Goal: Task Accomplishment & Management: Manage account settings

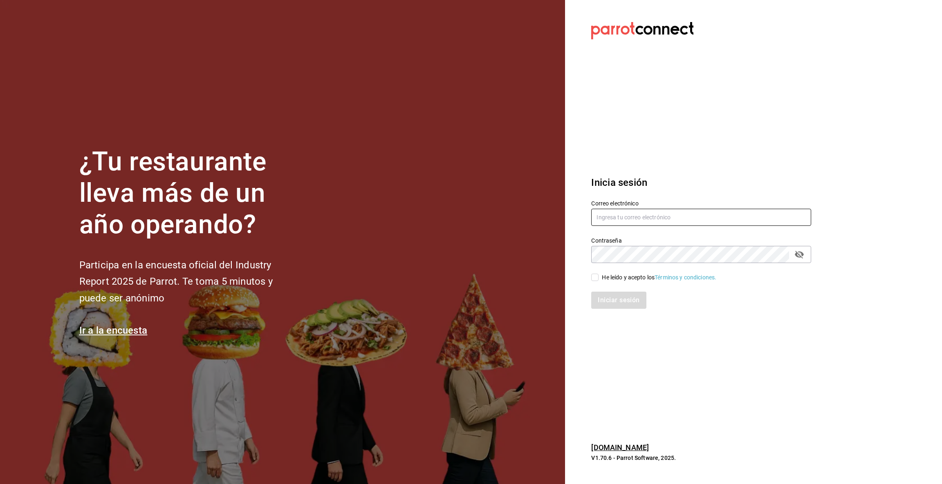
click at [621, 217] on input "text" at bounding box center [701, 217] width 220 height 17
type input "[EMAIL_ADDRESS][DOMAIN_NAME]"
click at [594, 277] on input "He leído y acepto los Términos y condiciones." at bounding box center [594, 277] width 7 height 7
checkbox input "true"
click at [605, 299] on button "Iniciar sesión" at bounding box center [619, 300] width 56 height 17
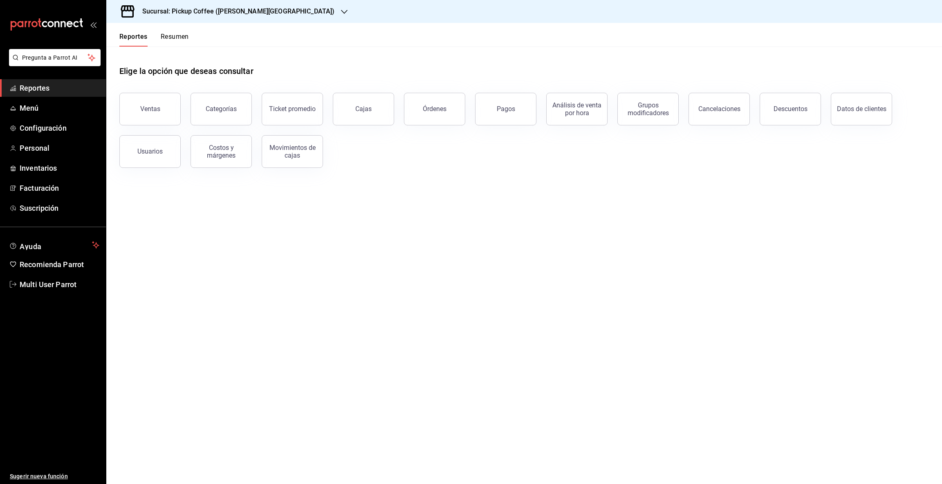
click at [341, 11] on icon "button" at bounding box center [344, 12] width 7 height 7
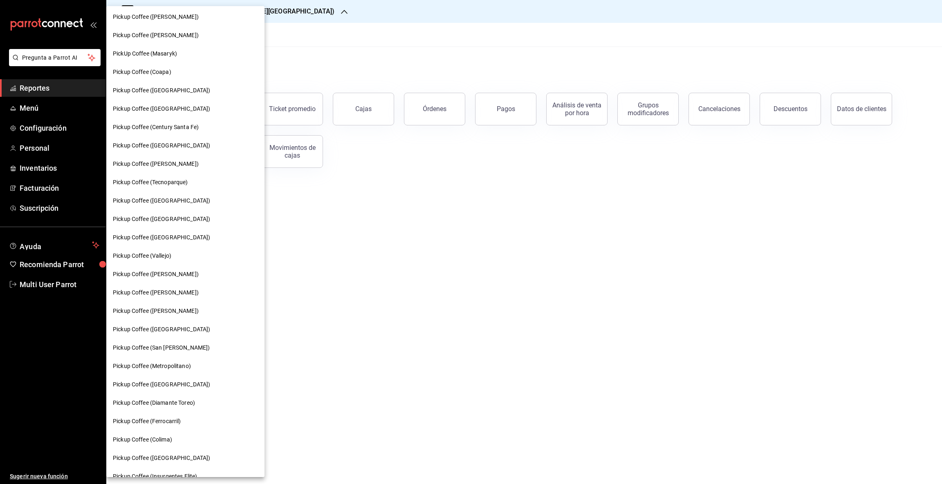
scroll to position [59, 0]
click at [127, 179] on span "Pickup Coffee (Tecnoparque)" at bounding box center [150, 180] width 75 height 9
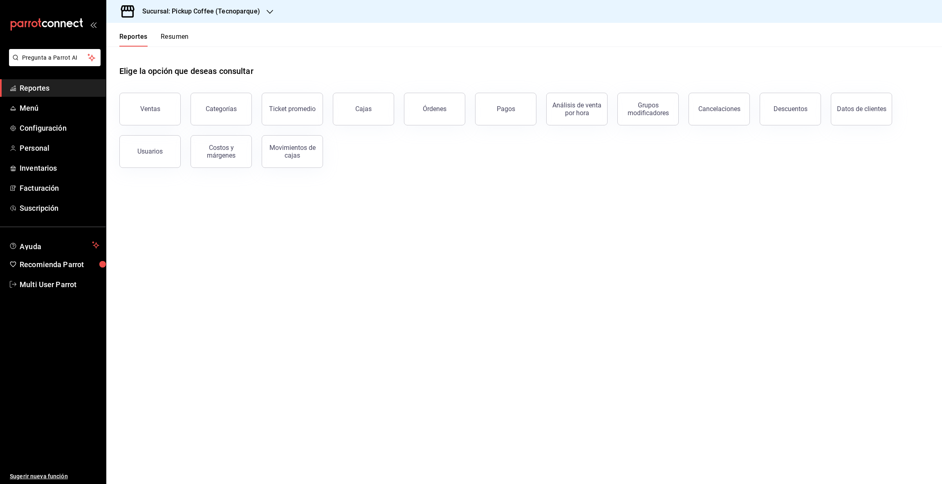
click at [176, 35] on button "Resumen" at bounding box center [175, 40] width 28 height 14
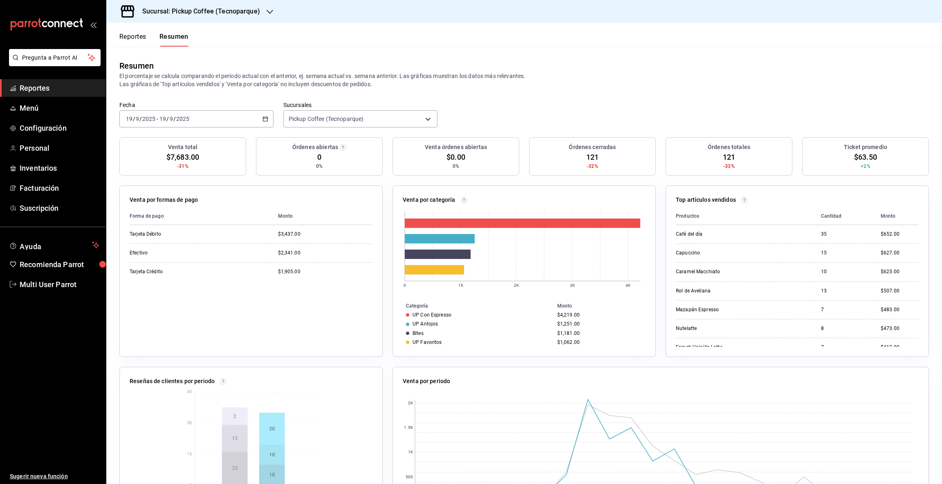
click at [264, 118] on icon "button" at bounding box center [265, 119] width 6 height 6
click at [148, 236] on span "Rango de fechas" at bounding box center [157, 235] width 63 height 9
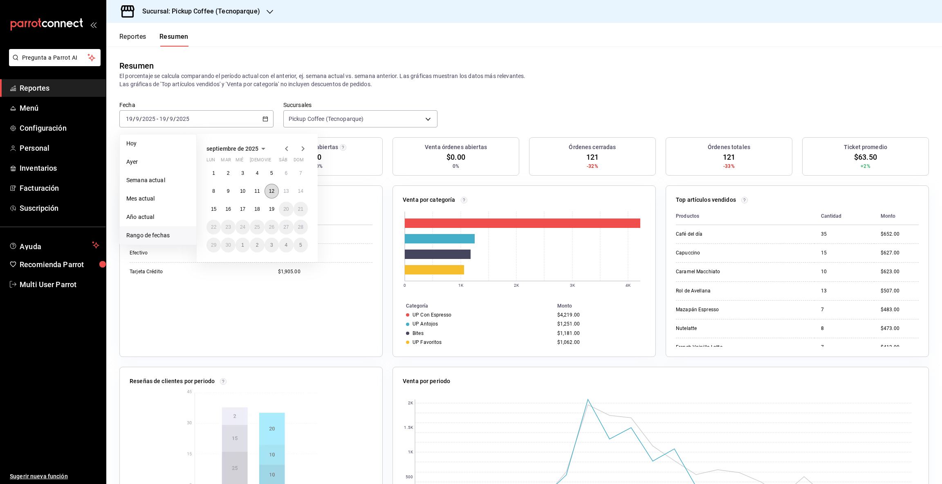
click at [270, 191] on abbr "12" at bounding box center [271, 191] width 5 height 6
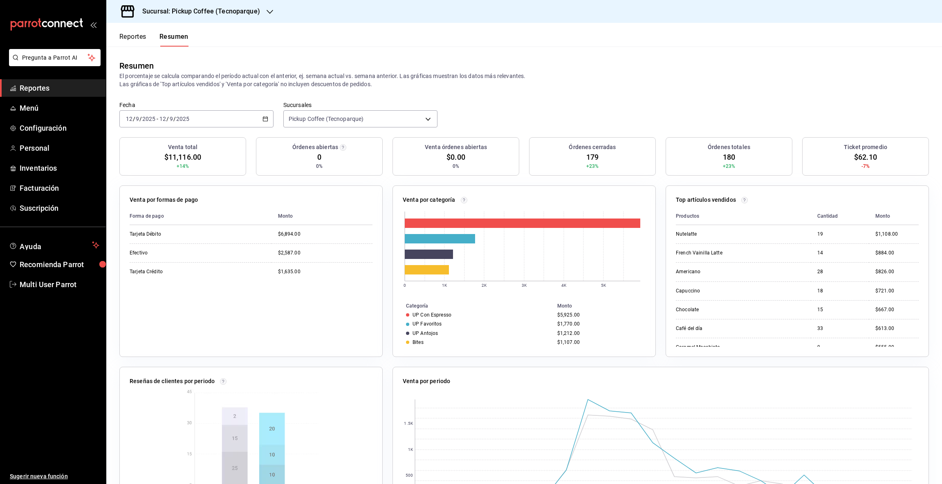
click at [263, 118] on \(Stroke\) "button" at bounding box center [265, 118] width 4 height 0
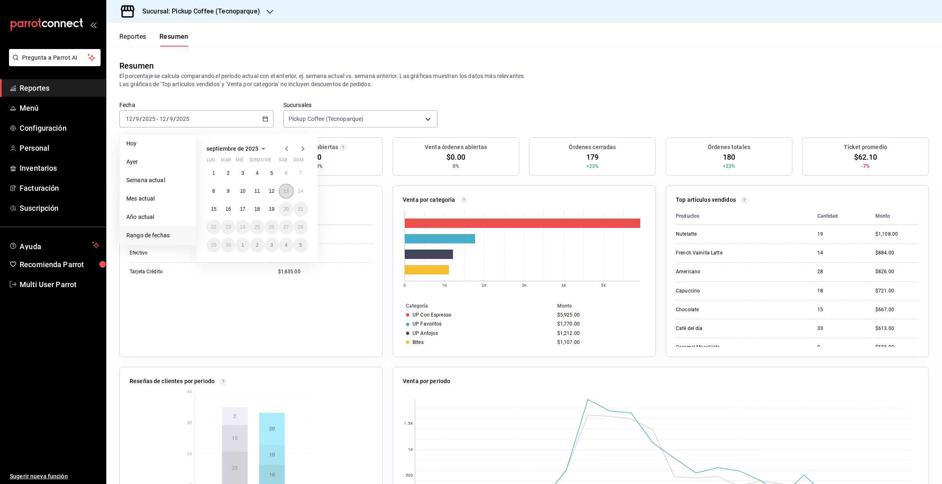
click at [288, 189] on abbr "13" at bounding box center [285, 191] width 5 height 6
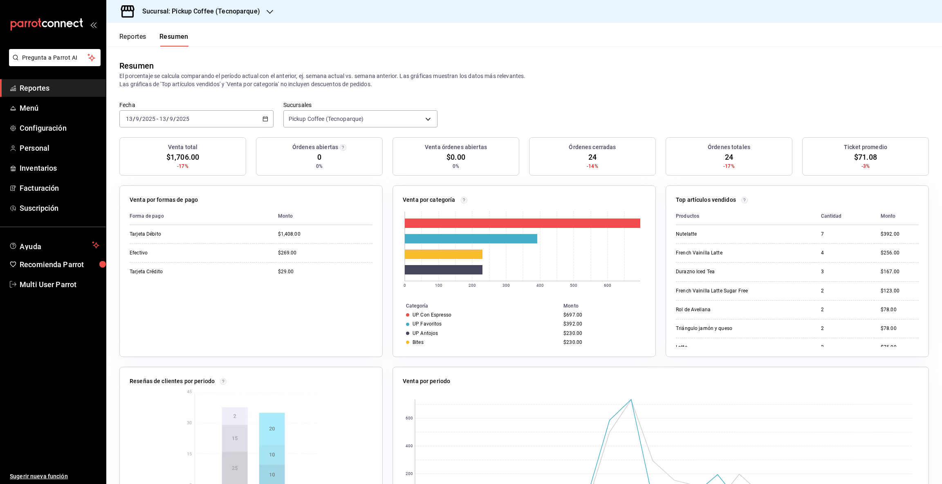
click at [263, 116] on icon "button" at bounding box center [265, 119] width 6 height 6
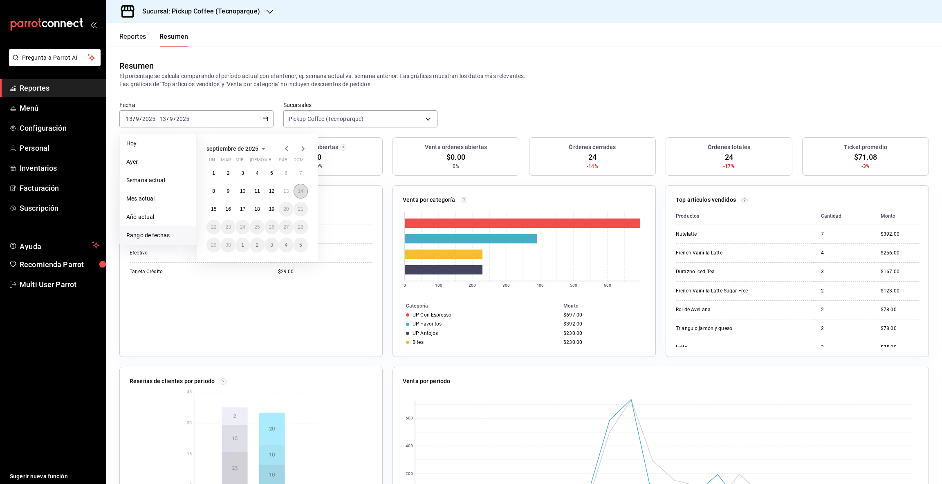
click at [301, 194] on button "14" at bounding box center [301, 191] width 14 height 15
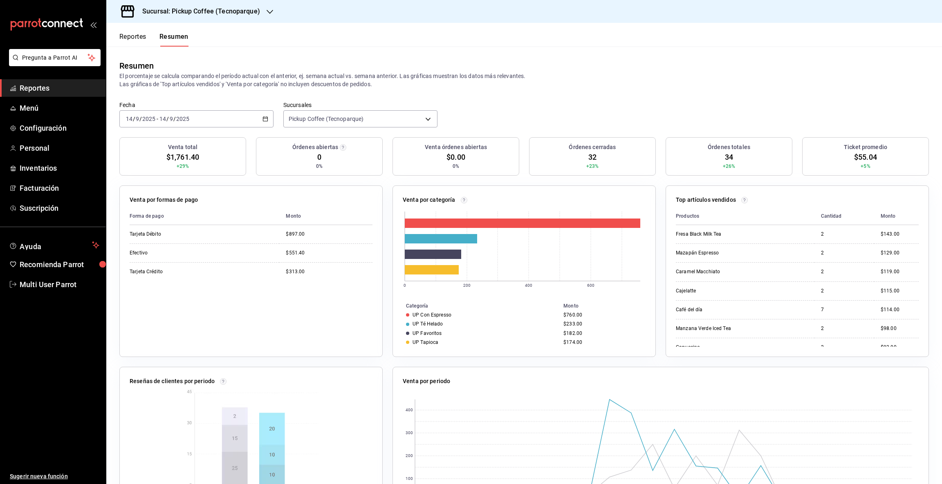
click at [263, 116] on icon "button" at bounding box center [265, 119] width 6 height 6
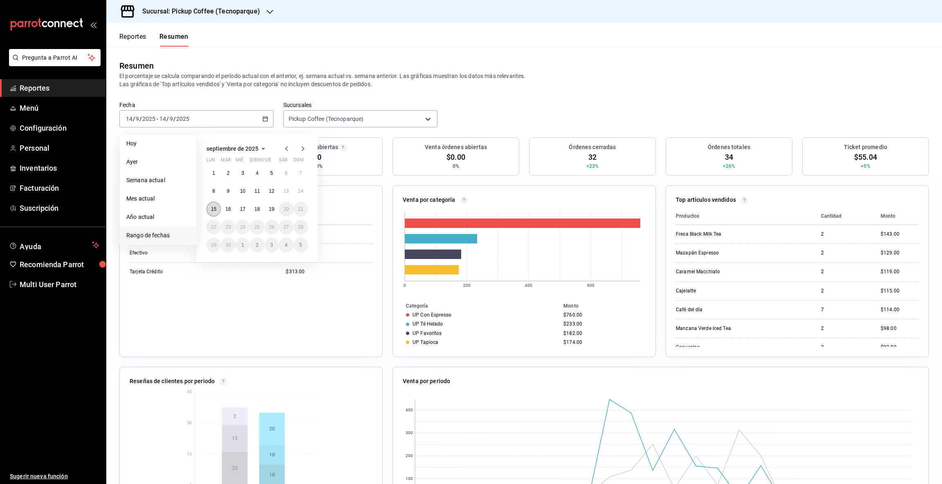
click at [217, 206] on button "15" at bounding box center [213, 209] width 14 height 15
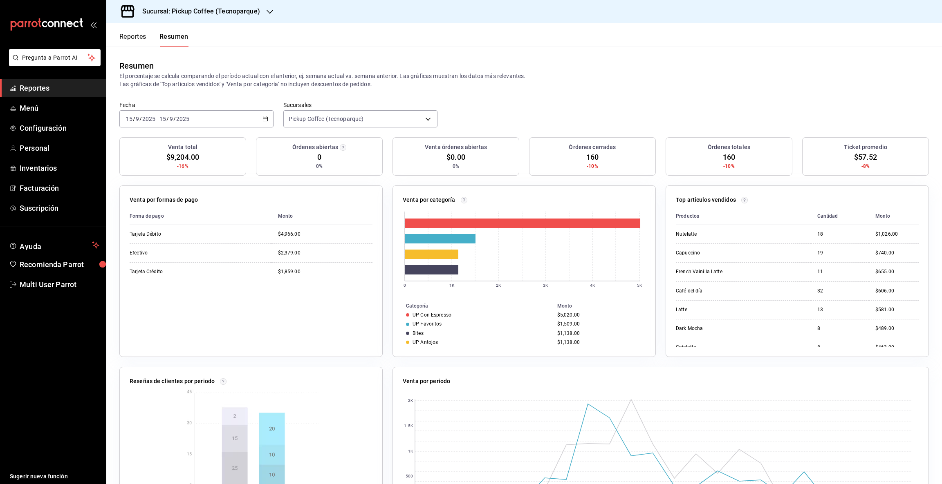
click at [264, 119] on icon "button" at bounding box center [265, 119] width 6 height 6
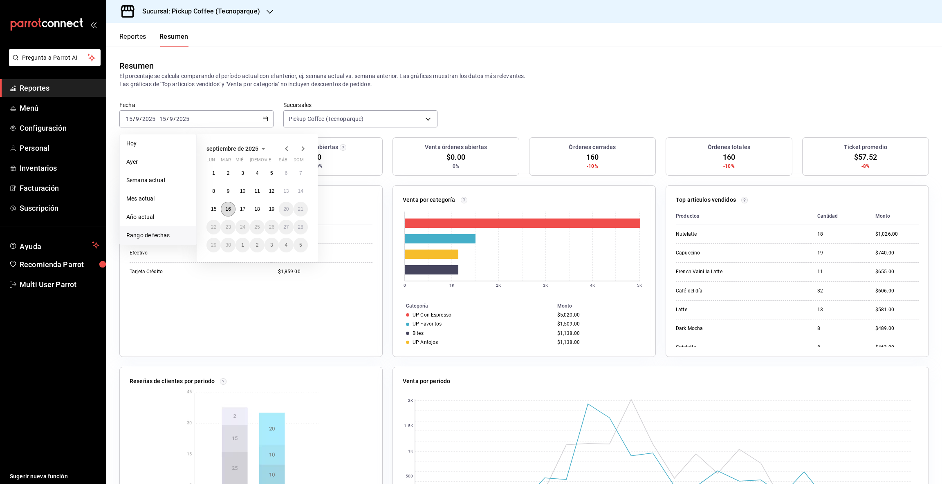
click at [229, 206] on abbr "16" at bounding box center [227, 209] width 5 height 6
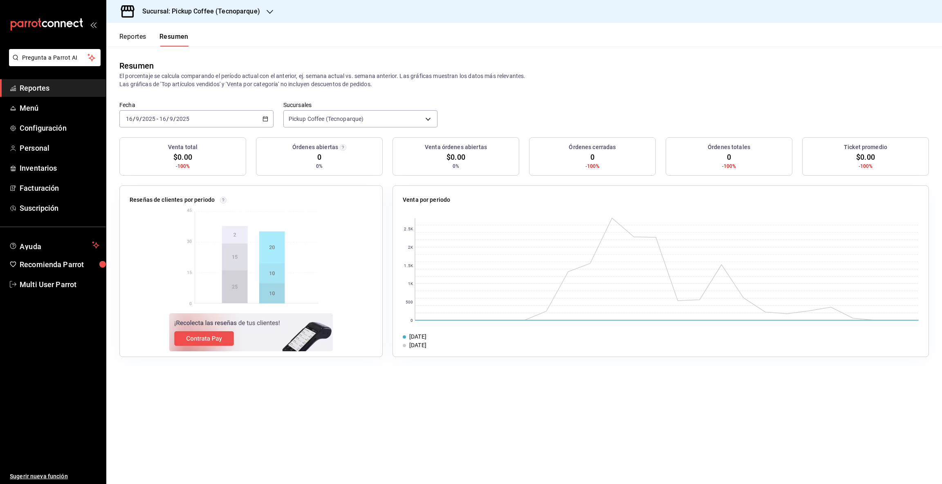
click at [262, 122] on div "2025-09-16 16 / 9 / 2025 - 2025-09-16 16 / 9 / 2025" at bounding box center [196, 118] width 154 height 17
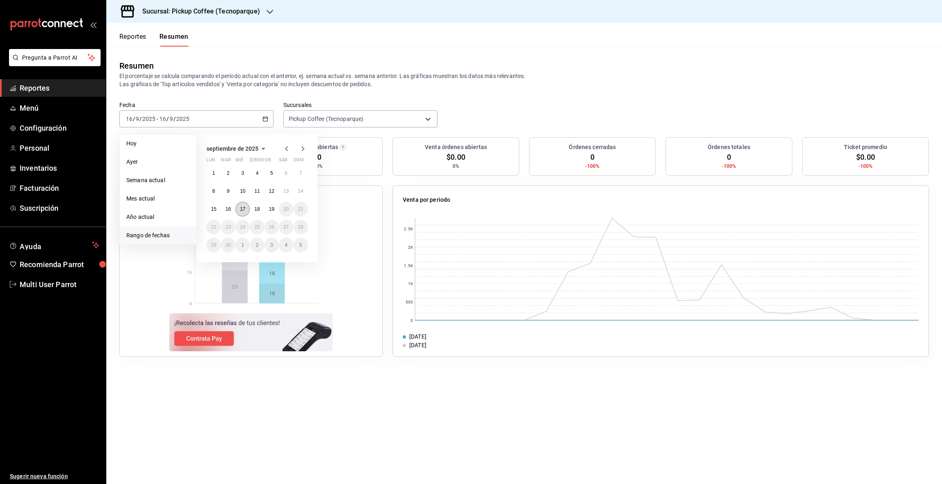
click at [240, 209] on abbr "17" at bounding box center [242, 209] width 5 height 6
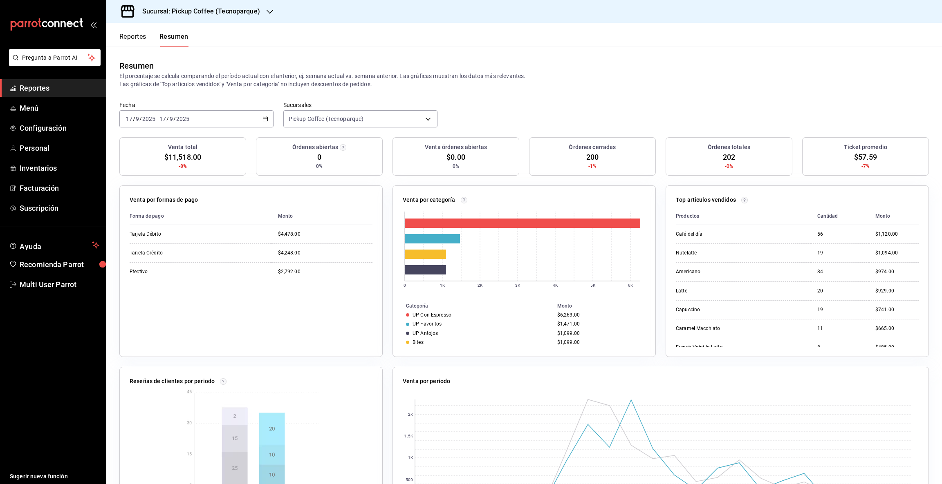
click at [263, 117] on \(Stroke\) "button" at bounding box center [265, 119] width 5 height 4
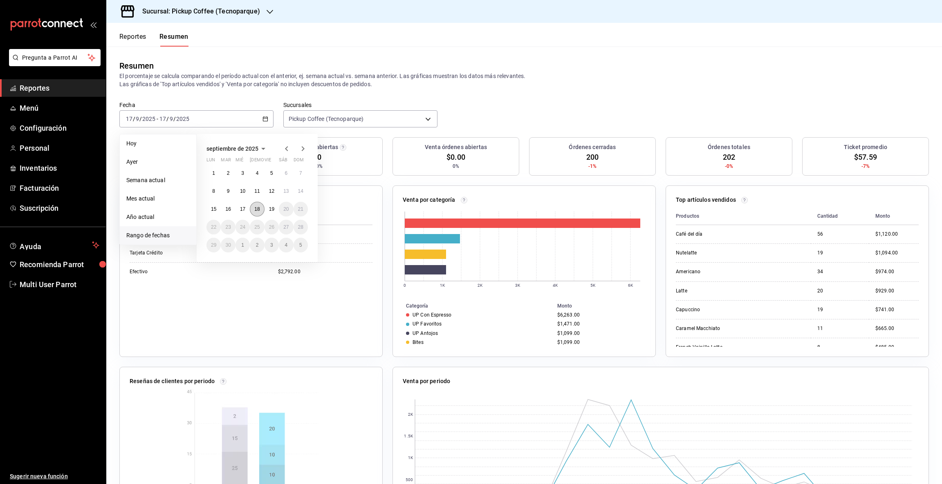
click at [256, 207] on abbr "18" at bounding box center [256, 209] width 5 height 6
